Goal: Information Seeking & Learning: Learn about a topic

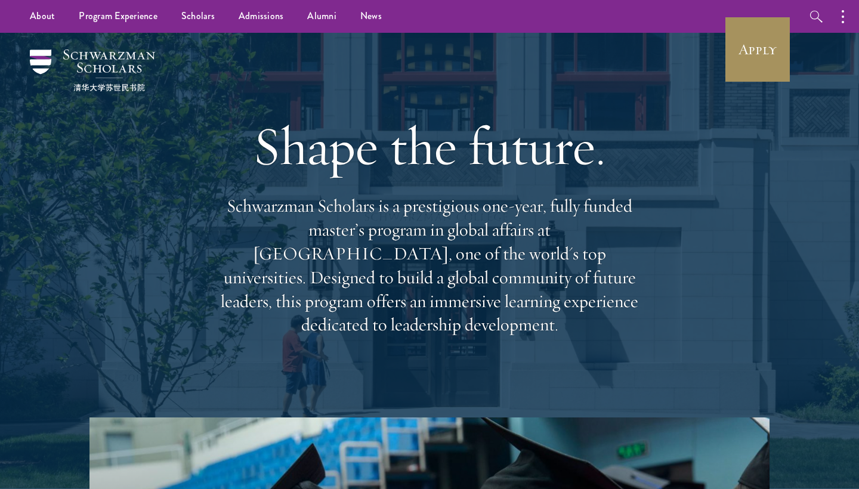
click at [747, 63] on link "Apply" at bounding box center [758, 49] width 67 height 67
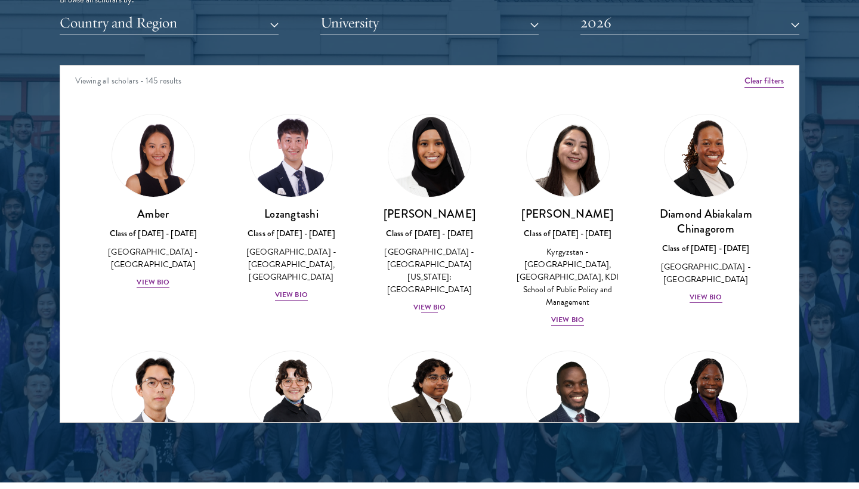
scroll to position [1550, 0]
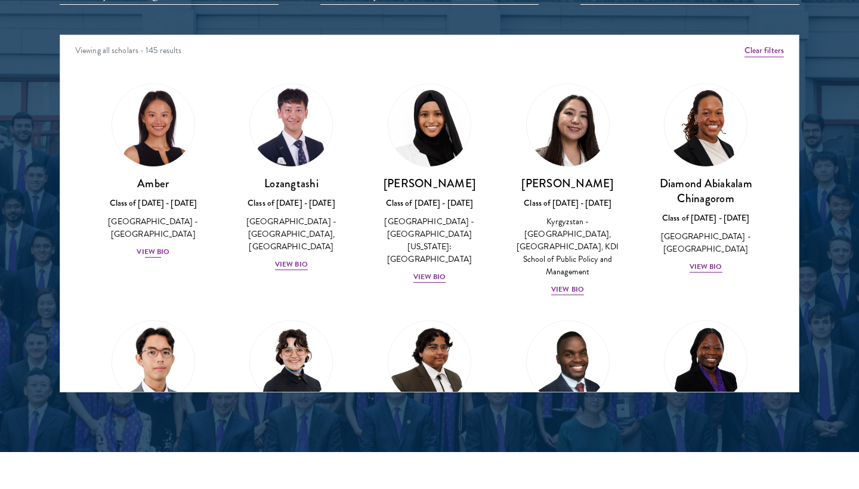
click at [154, 246] on div "View Bio" at bounding box center [153, 251] width 33 height 11
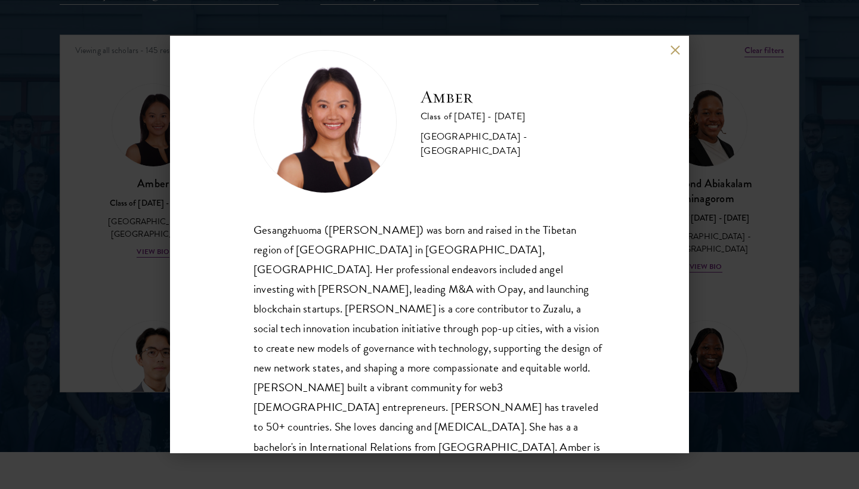
scroll to position [21, 0]
click at [88, 230] on div "Amber Class of 2025 - 2026 China - Peking University Gesangzhuoma (Amber) was b…" at bounding box center [429, 244] width 859 height 489
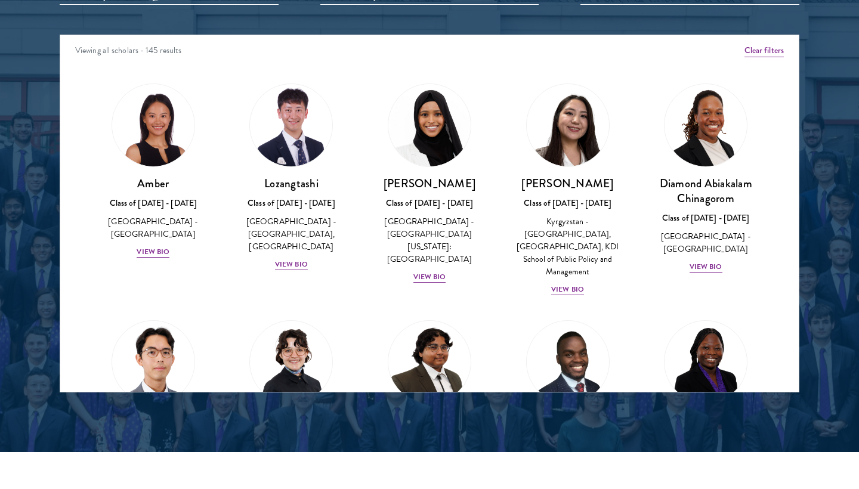
click at [95, 230] on div "Amber Class of 2025 - 2026 China - Peking University View Bio" at bounding box center [153, 171] width 138 height 199
click at [434, 272] on div "View Bio" at bounding box center [430, 277] width 33 height 11
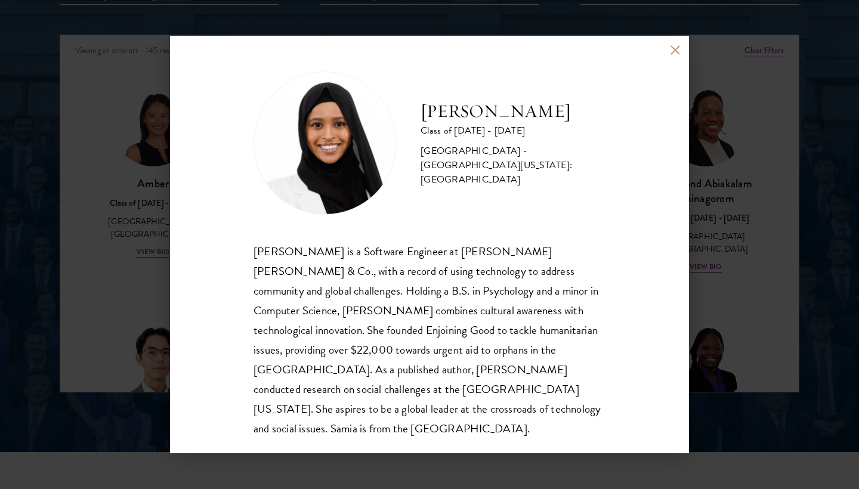
click at [675, 47] on button at bounding box center [675, 50] width 10 height 10
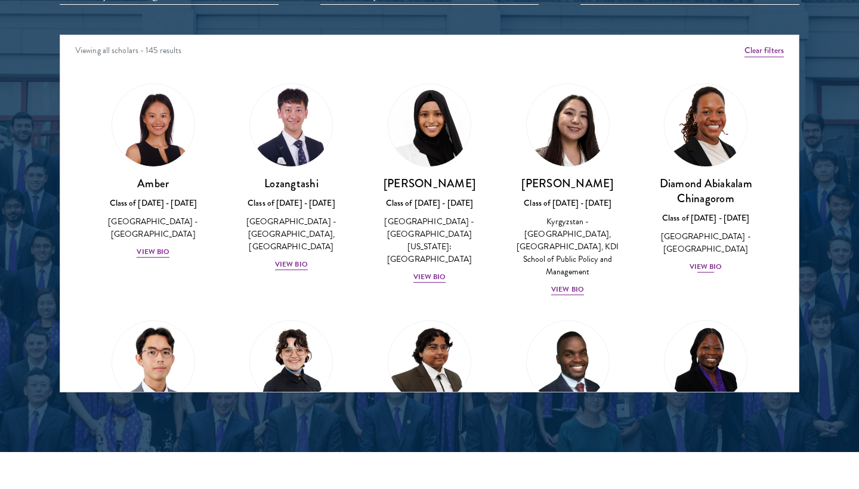
click at [709, 261] on div "View Bio" at bounding box center [706, 266] width 33 height 11
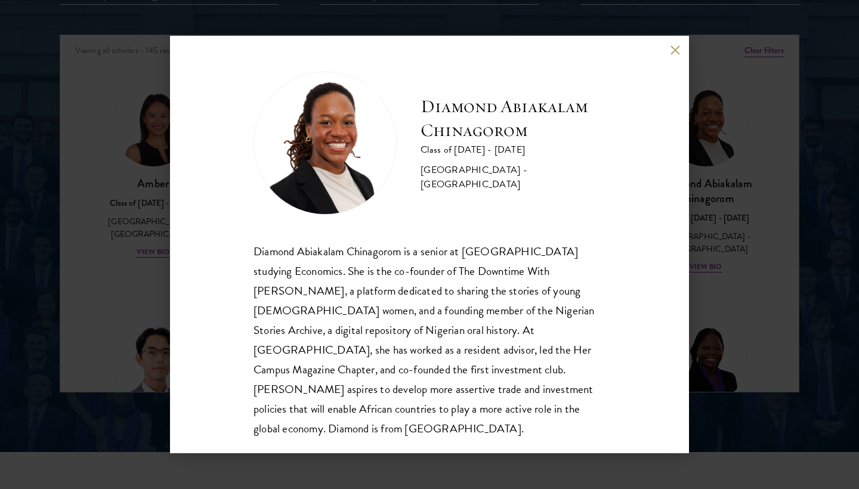
click at [679, 51] on button at bounding box center [675, 50] width 10 height 10
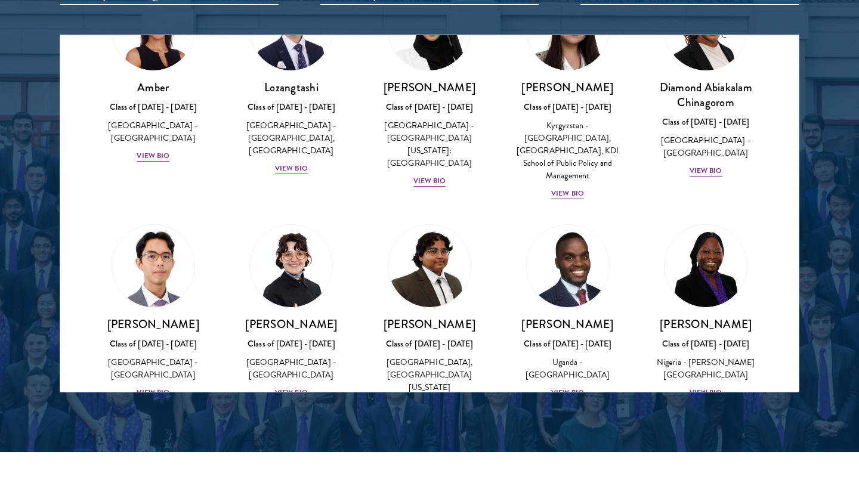
scroll to position [180, 0]
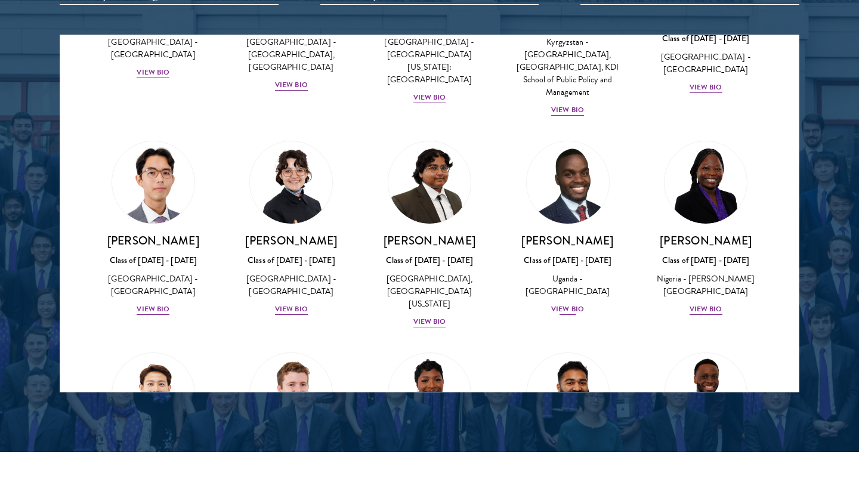
click at [571, 310] on div "View Bio" at bounding box center [567, 309] width 33 height 11
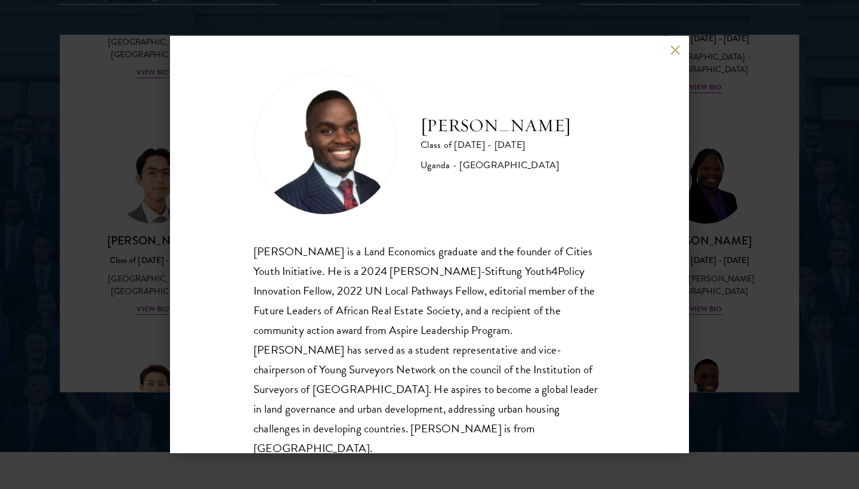
click at [674, 51] on button at bounding box center [675, 50] width 10 height 10
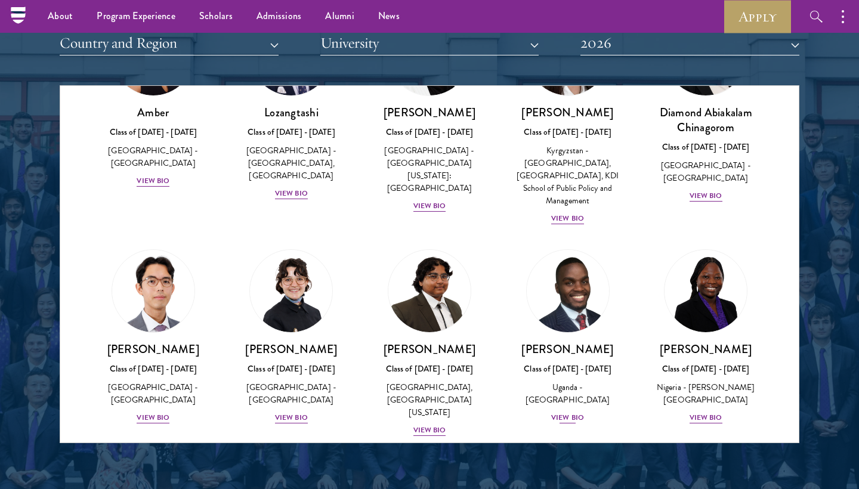
scroll to position [130, 0]
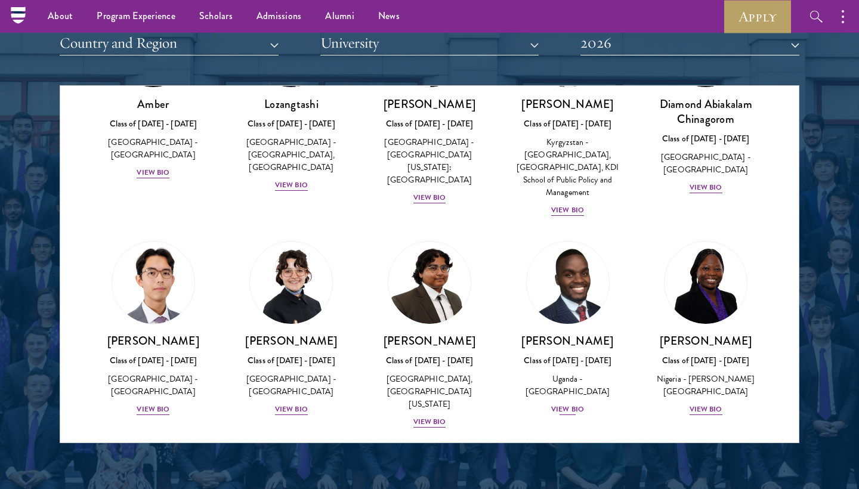
click at [567, 405] on div "View Bio" at bounding box center [567, 409] width 33 height 11
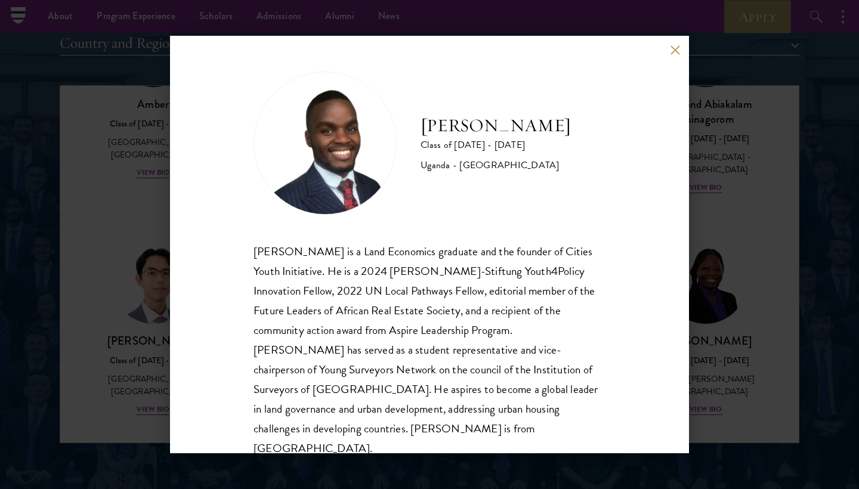
click at [670, 45] on button at bounding box center [675, 50] width 10 height 10
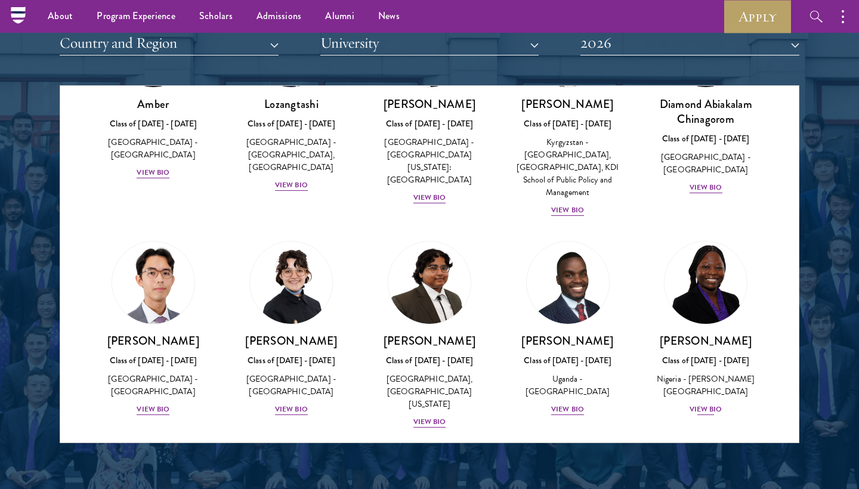
click at [710, 404] on div "View Bio" at bounding box center [706, 409] width 33 height 11
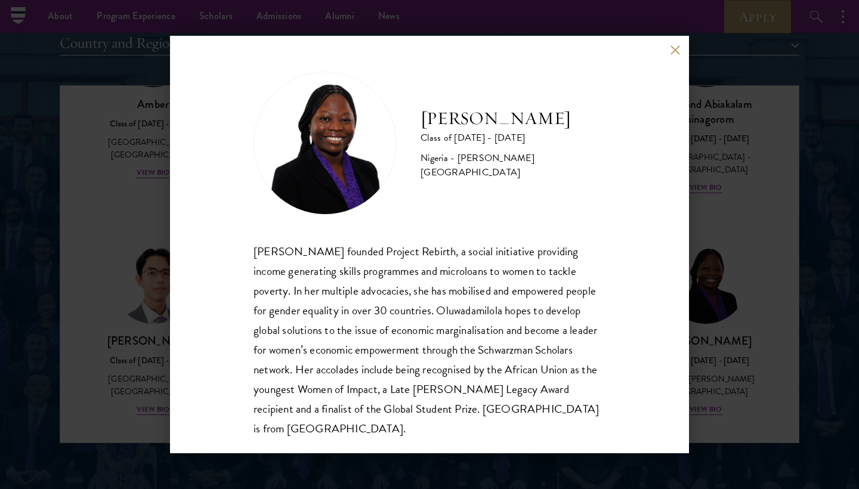
click at [677, 54] on button at bounding box center [675, 50] width 10 height 10
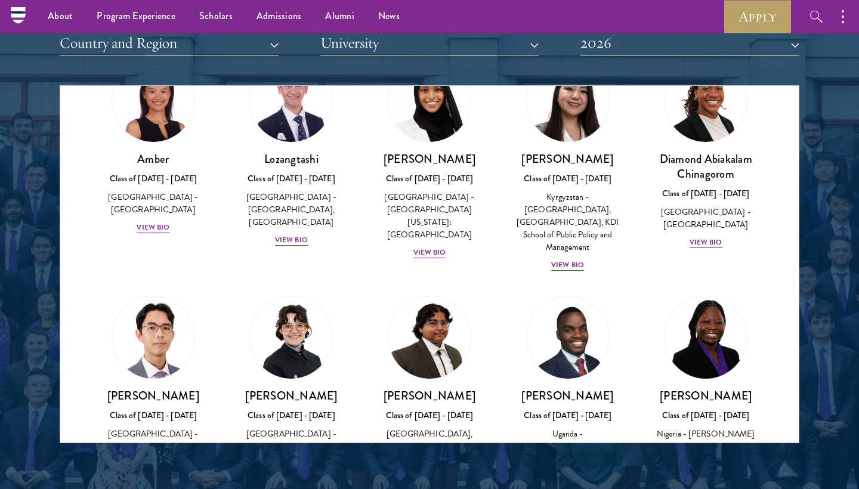
scroll to position [91, 0]
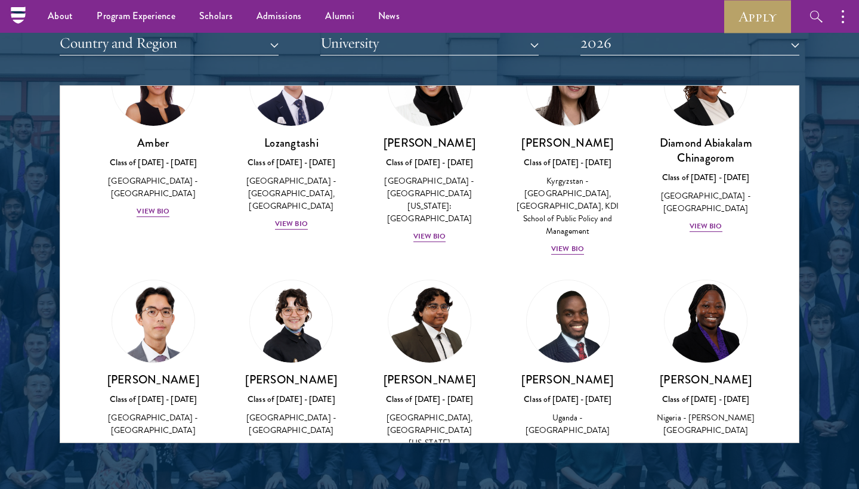
click at [704, 443] on div "View Bio" at bounding box center [706, 448] width 33 height 11
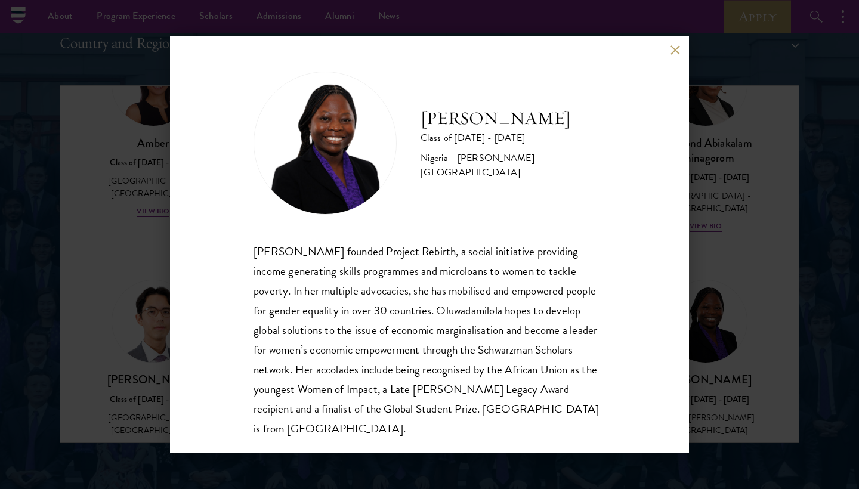
click at [673, 49] on button at bounding box center [675, 50] width 10 height 10
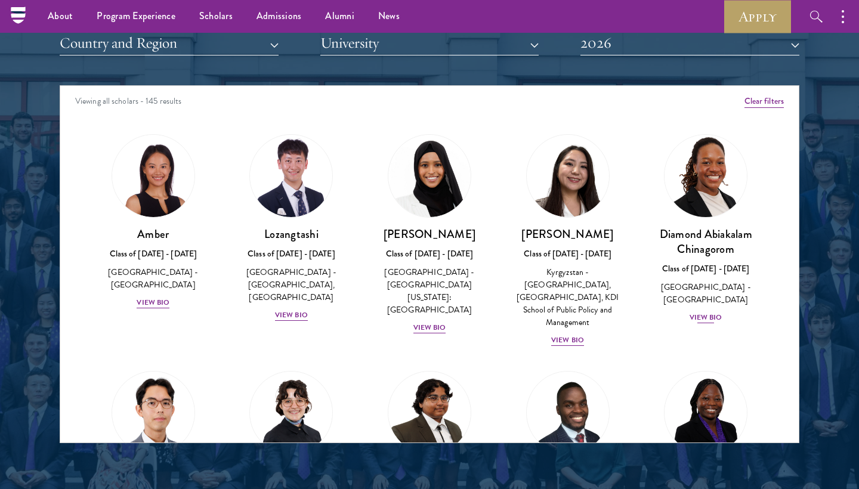
click at [708, 312] on div "View Bio" at bounding box center [706, 317] width 33 height 11
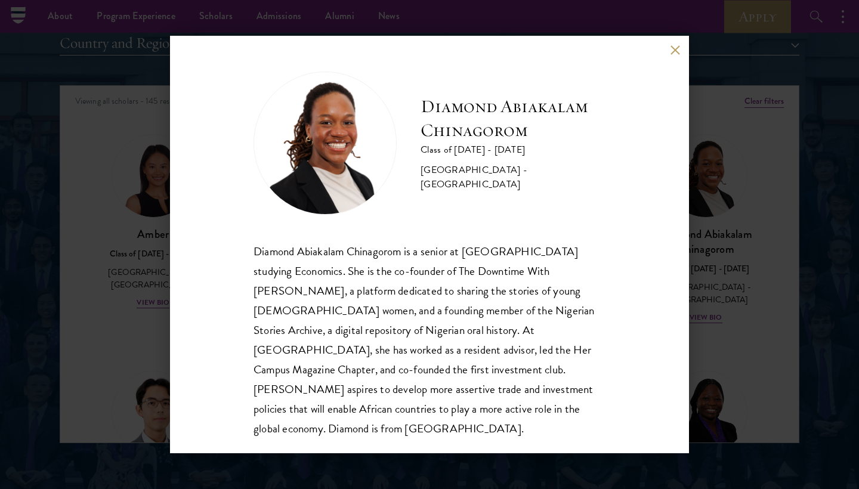
click at [672, 48] on button at bounding box center [675, 50] width 10 height 10
